Goal: Use online tool/utility: Utilize a website feature to perform a specific function

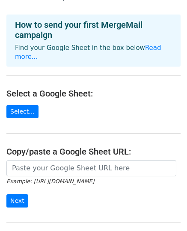
scroll to position [43, 0]
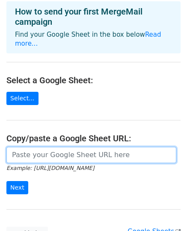
click at [45, 147] on input "url" at bounding box center [90, 155] width 169 height 16
paste input "[URL][DOMAIN_NAME]"
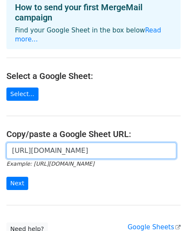
scroll to position [85, 0]
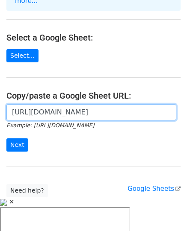
type input "[URL][DOMAIN_NAME]"
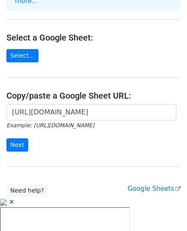
scroll to position [0, 0]
click at [12, 141] on div "https://docs.google.com/spreadsheets/d/1OaUMPFnczQuh6xeY7RofHCZWj_jKiwjzEWPB-JH…" at bounding box center [93, 132] width 187 height 56
click at [19, 138] on input "Next" at bounding box center [17, 144] width 22 height 13
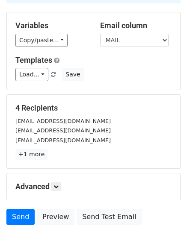
scroll to position [85, 0]
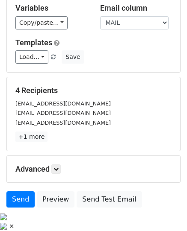
click at [64, 112] on small "linhndass180906@fpt.edu.vn" at bounding box center [62, 113] width 95 height 6
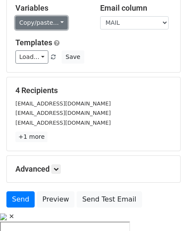
click at [55, 20] on link "Copy/paste..." at bounding box center [41, 22] width 52 height 13
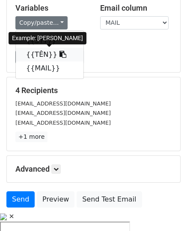
click at [59, 58] on icon at bounding box center [62, 54] width 7 height 7
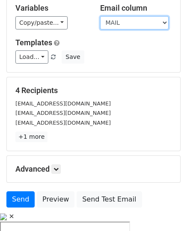
click at [122, 25] on select "STT TÊN MAIL" at bounding box center [134, 22] width 68 height 13
click at [122, 26] on select "STT TÊN MAIL" at bounding box center [134, 22] width 68 height 13
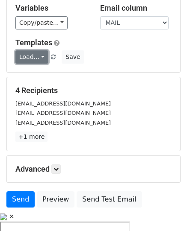
click at [27, 60] on link "Load..." at bounding box center [31, 56] width 33 height 13
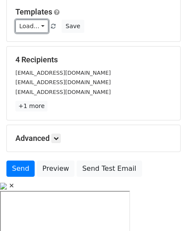
scroll to position [133, 0]
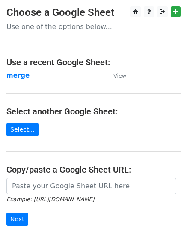
scroll to position [43, 0]
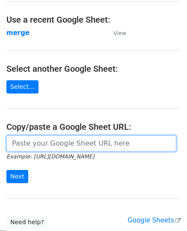
click at [107, 145] on input "url" at bounding box center [90, 143] width 169 height 16
paste input "[URL][DOMAIN_NAME]"
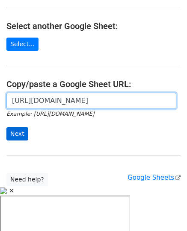
type input "[URL][DOMAIN_NAME]"
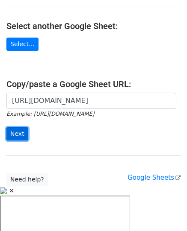
click at [15, 139] on input "Next" at bounding box center [17, 133] width 22 height 13
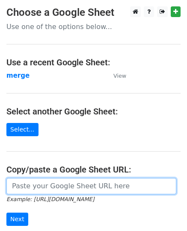
click at [56, 190] on input "url" at bounding box center [90, 186] width 169 height 16
paste input "[URL][DOMAIN_NAME]"
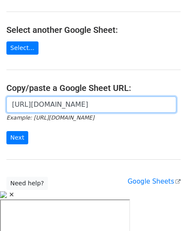
scroll to position [85, 0]
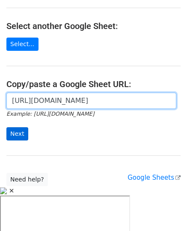
type input "https://docs.google.com/spreadsheets/d/1OaUMPFnczQuh6xeY7RofHCZWj_jKiwjzEWPB-JH…"
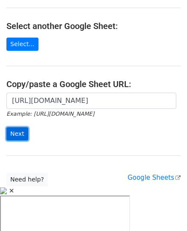
click at [17, 134] on input "Next" at bounding box center [17, 133] width 22 height 13
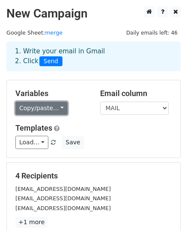
click at [50, 109] on link "Copy/paste..." at bounding box center [41, 108] width 52 height 13
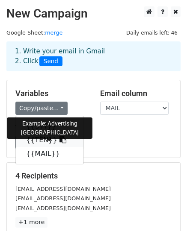
click at [56, 140] on link "{{TÊN}}" at bounding box center [49, 140] width 67 height 14
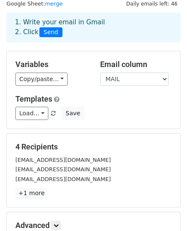
scroll to position [43, 0]
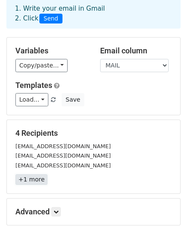
click at [29, 180] on link "+1 more" at bounding box center [31, 179] width 32 height 11
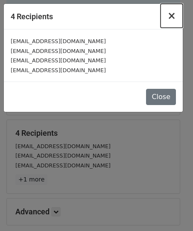
click at [174, 18] on span "×" at bounding box center [171, 16] width 9 height 12
